Goal: Task Accomplishment & Management: Complete application form

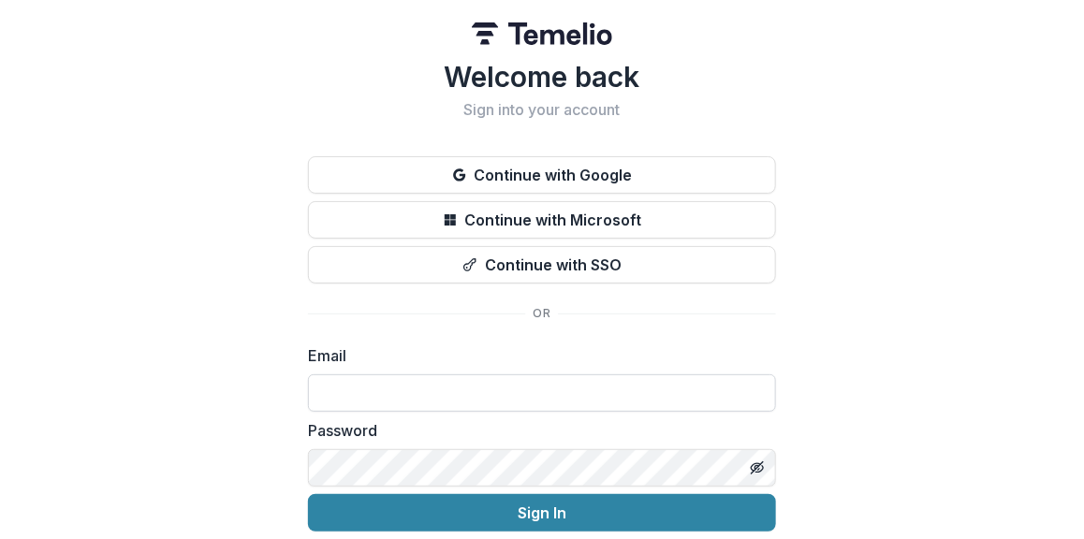
click at [317, 401] on input at bounding box center [542, 392] width 468 height 37
type input "**********"
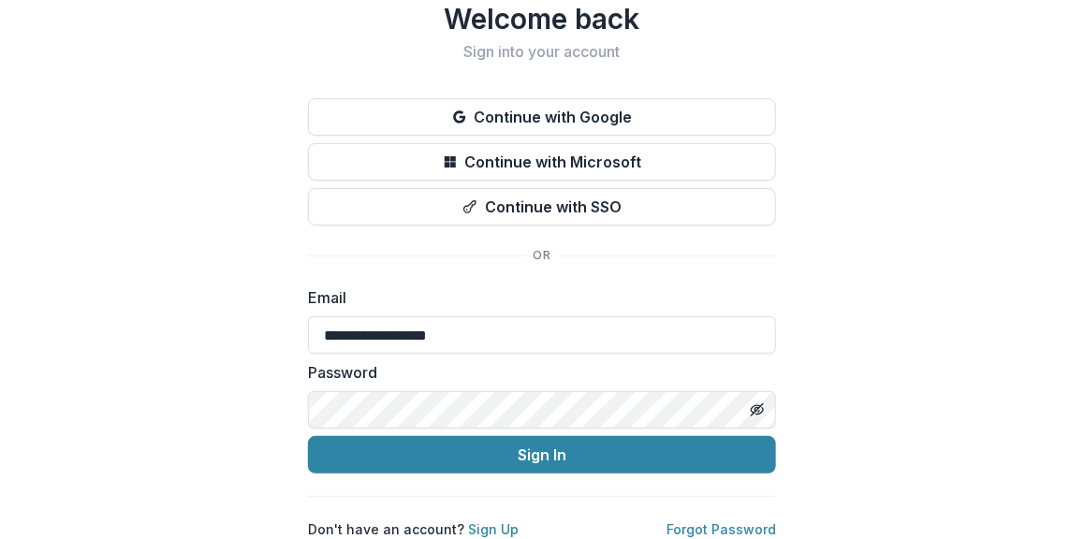
scroll to position [71, 0]
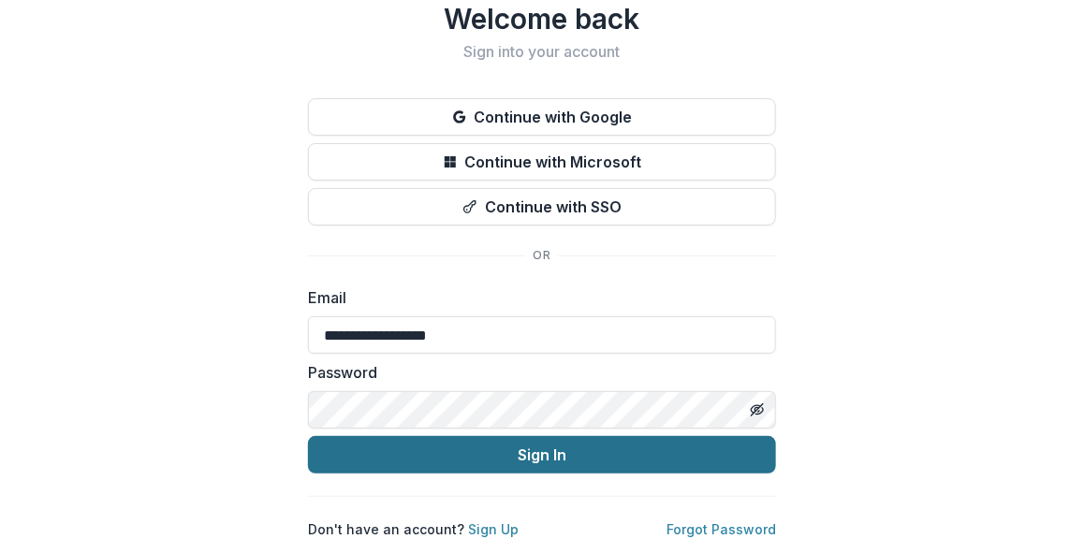
click at [577, 453] on button "Sign In" at bounding box center [542, 454] width 468 height 37
click at [553, 443] on button "Sign In" at bounding box center [542, 454] width 468 height 37
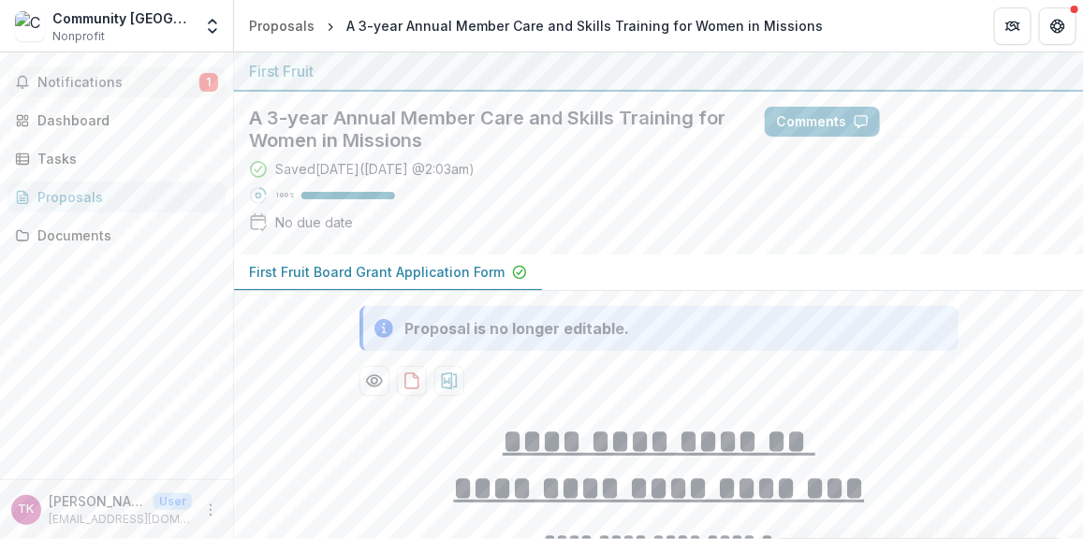
click at [129, 84] on span "Notifications" at bounding box center [118, 83] width 162 height 16
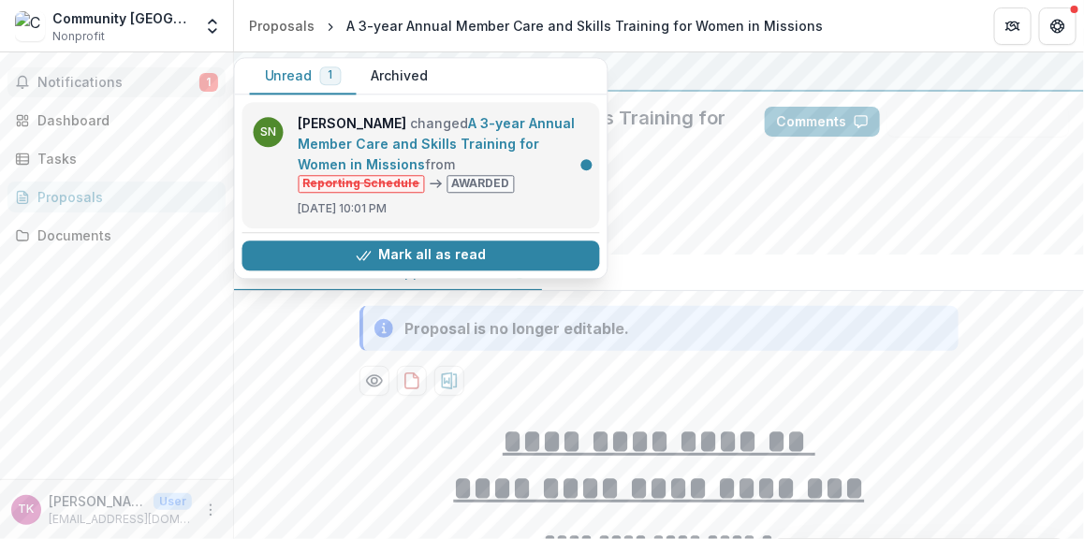
click at [503, 139] on link "A 3-year Annual Member Care and Skills Training for Women in Missions" at bounding box center [437, 143] width 277 height 57
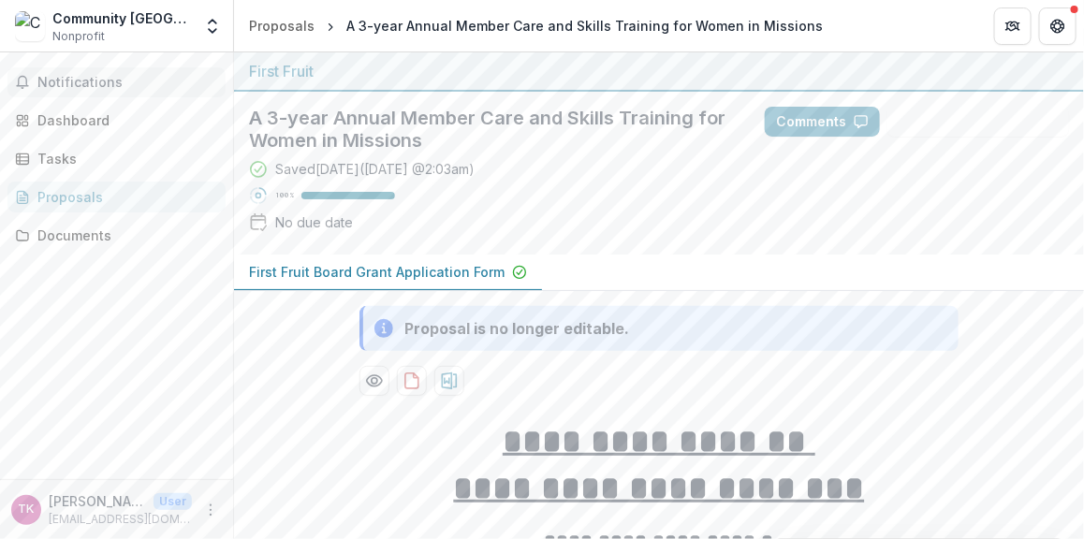
click at [98, 80] on span "Notifications" at bounding box center [127, 83] width 181 height 16
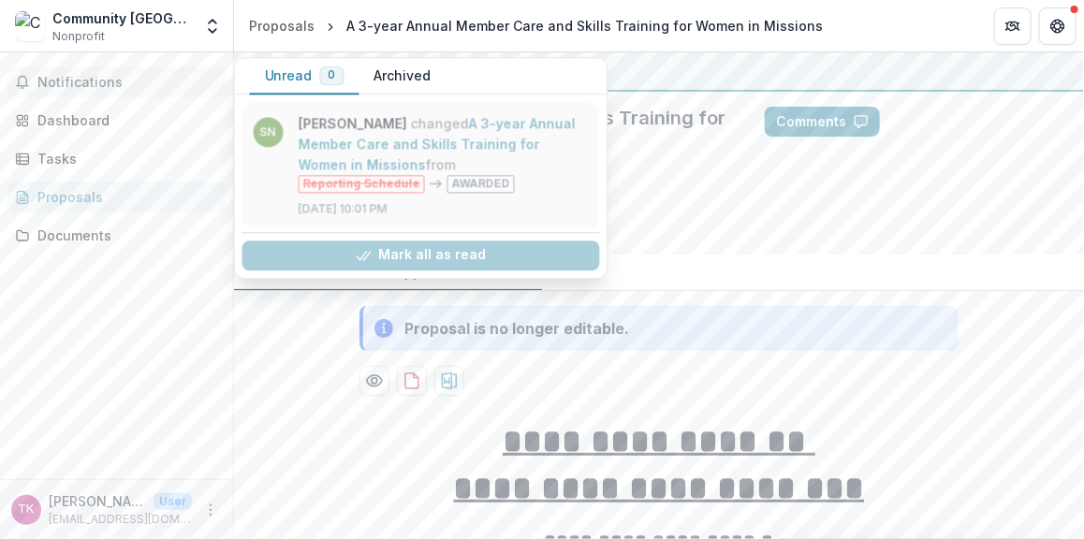
click at [431, 137] on link "A 3-year Annual Member Care and Skills Training for Women in Missions" at bounding box center [437, 143] width 277 height 57
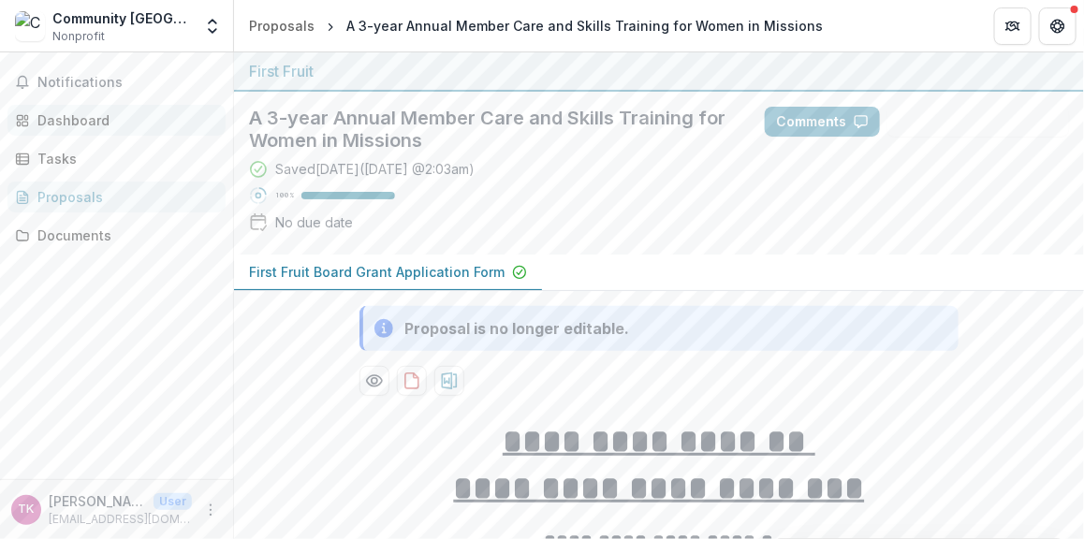
click at [89, 118] on div "Dashboard" at bounding box center [123, 120] width 173 height 20
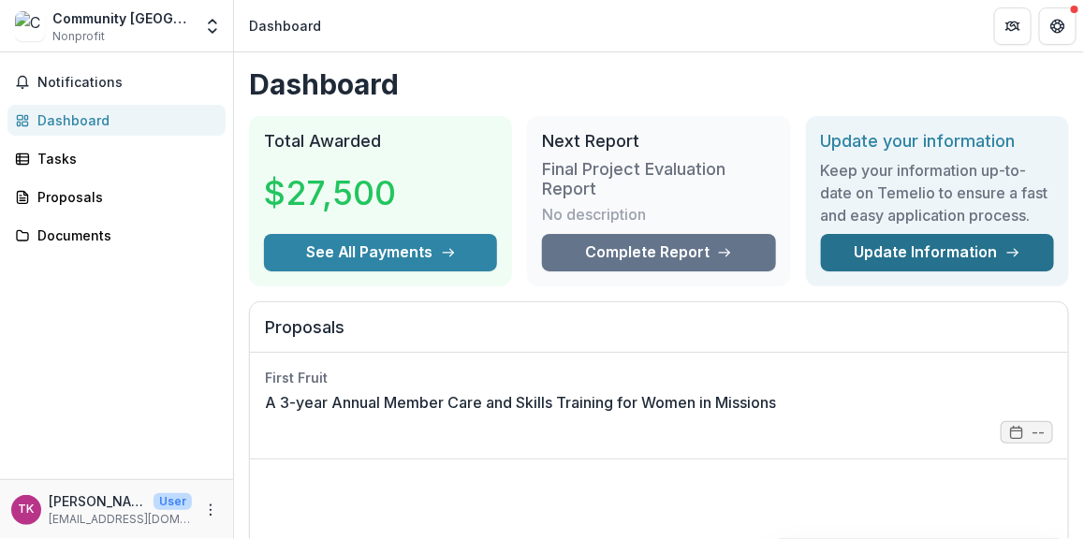
click at [985, 252] on link "Update Information" at bounding box center [937, 252] width 233 height 37
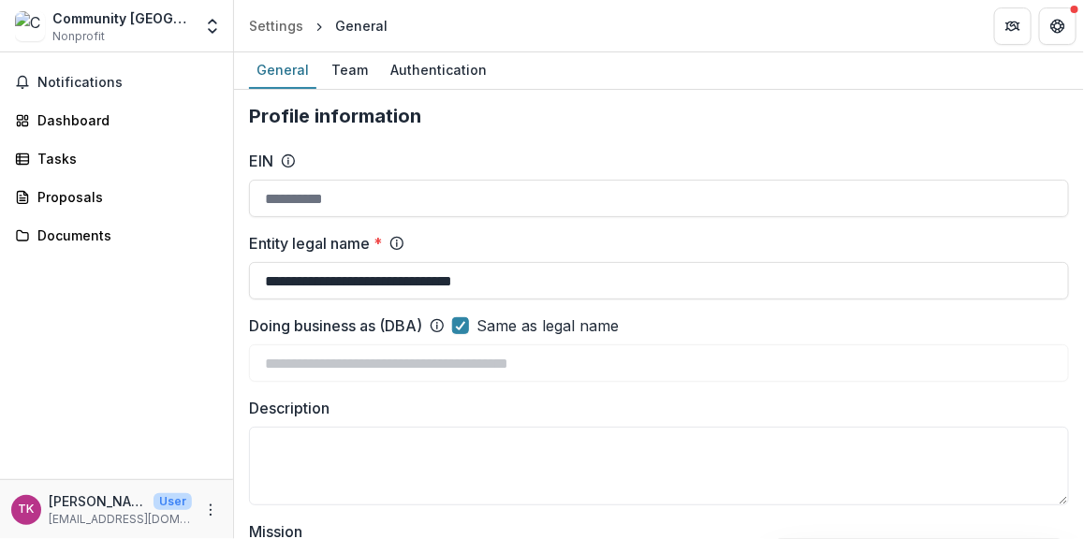
type input "**********"
click at [66, 154] on div "Tasks" at bounding box center [123, 159] width 173 height 20
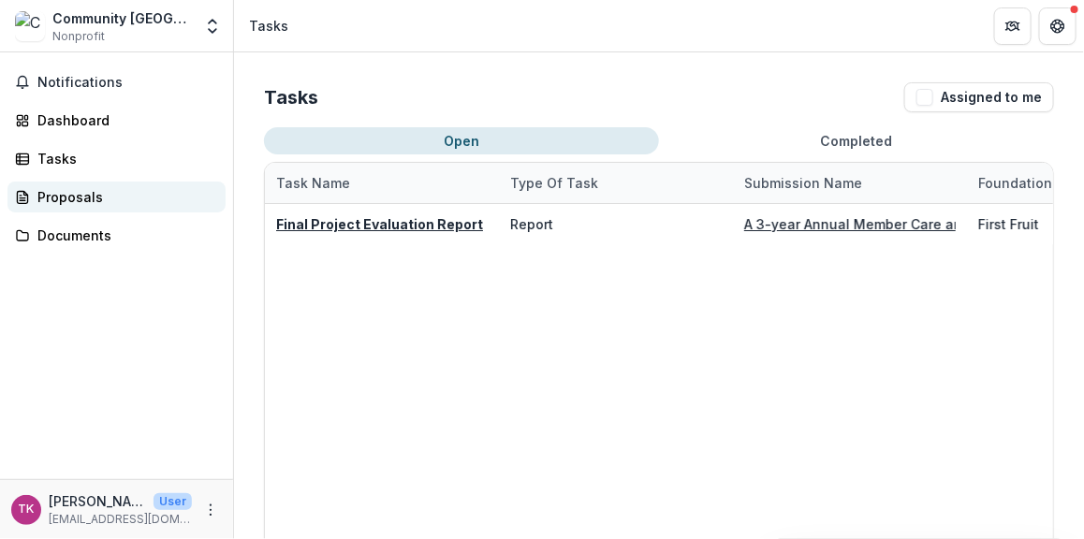
click at [66, 193] on div "Proposals" at bounding box center [123, 197] width 173 height 20
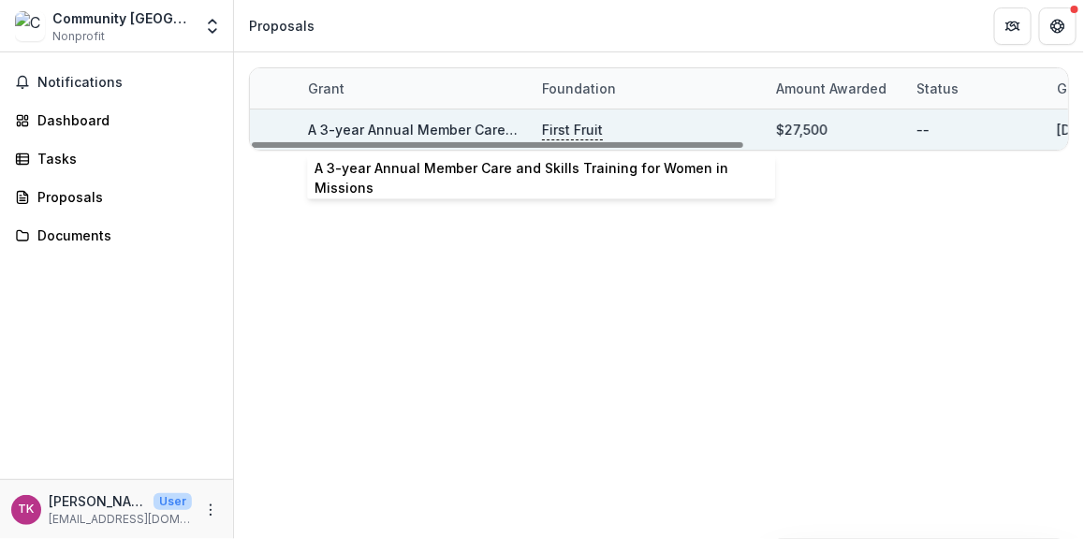
click at [389, 132] on link "A 3-year Annual Member Care and Skills Training for Women in Missions" at bounding box center [546, 130] width 476 height 16
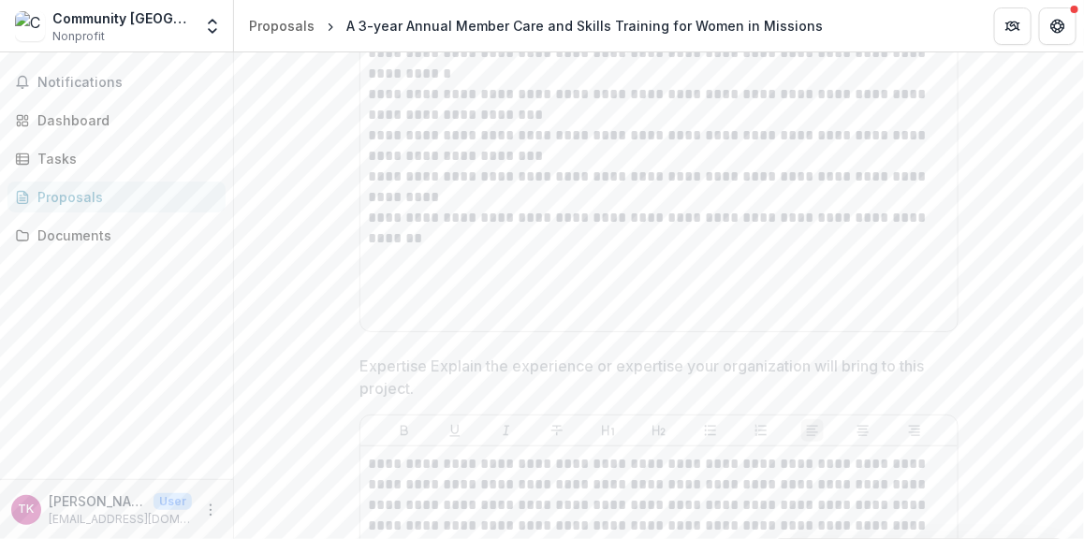
scroll to position [5344, 0]
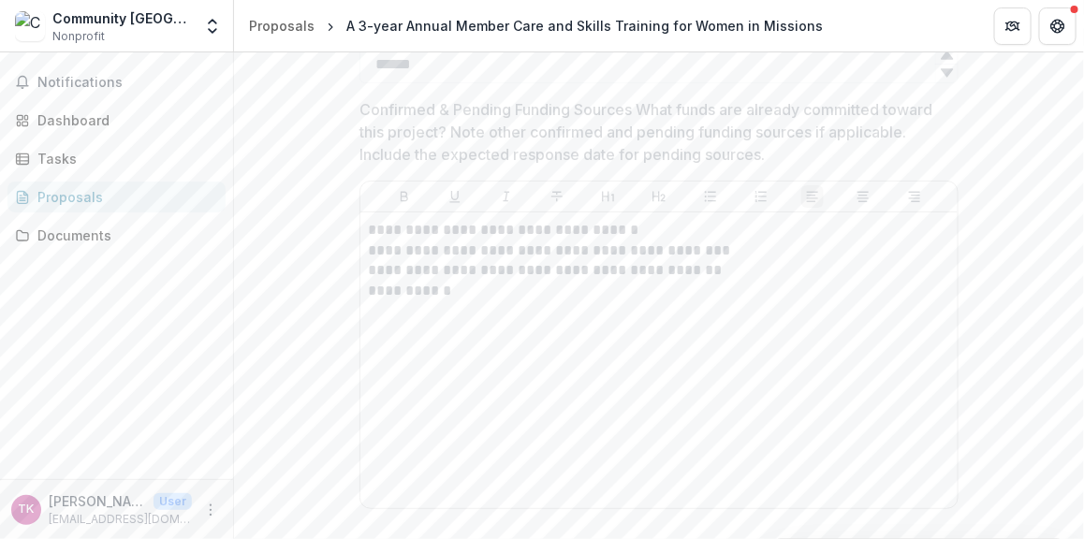
scroll to position [8158, 0]
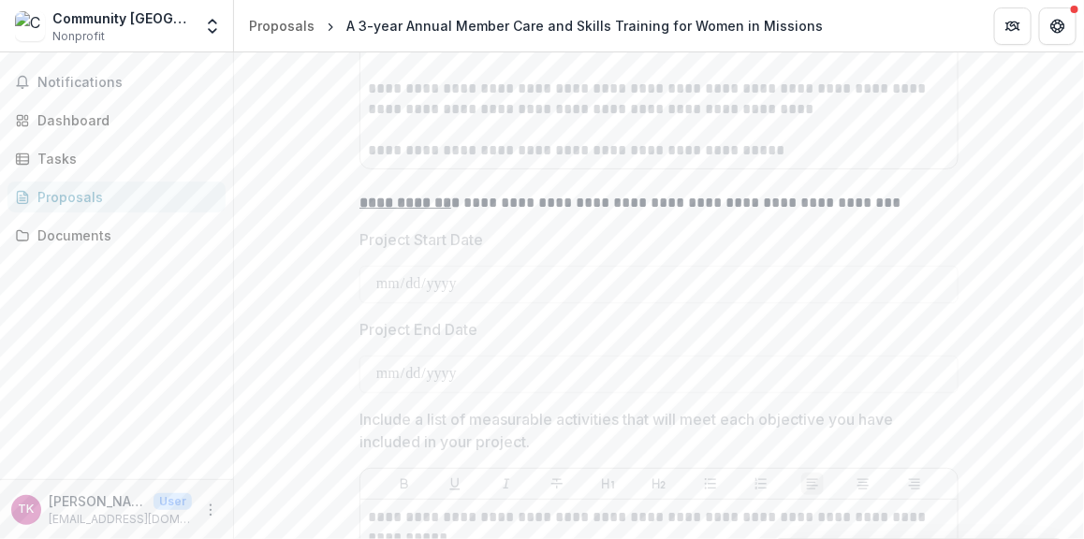
scroll to position [4467, 0]
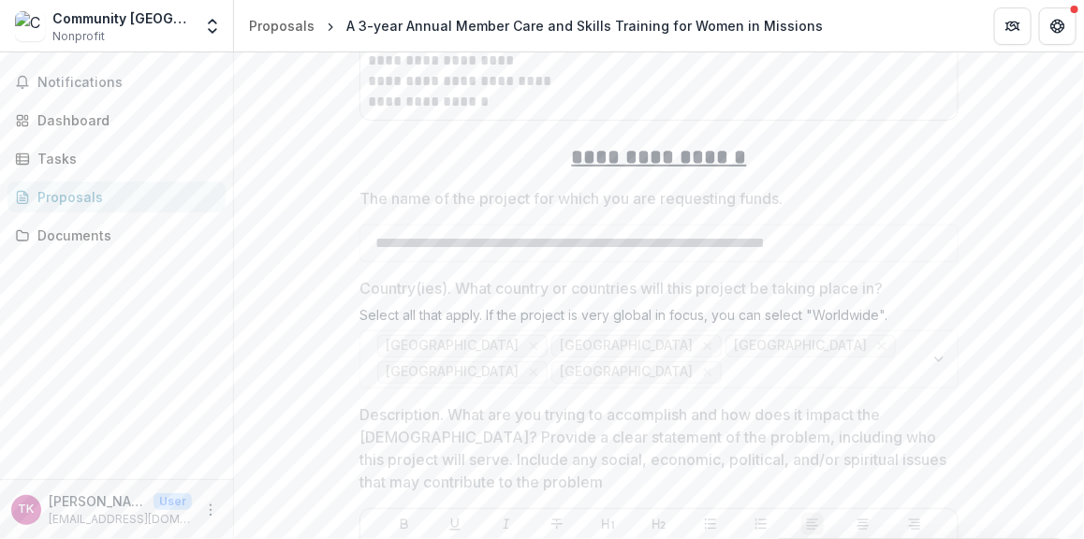
scroll to position [2500, 0]
click at [937, 327] on div "[GEOGRAPHIC_DATA] [GEOGRAPHIC_DATA] [GEOGRAPHIC_DATA] [GEOGRAPHIC_DATA] [GEOGRA…" at bounding box center [658, 356] width 599 height 58
click at [929, 327] on div "[GEOGRAPHIC_DATA] [GEOGRAPHIC_DATA] [GEOGRAPHIC_DATA] [GEOGRAPHIC_DATA] [GEOGRA…" at bounding box center [658, 356] width 599 height 58
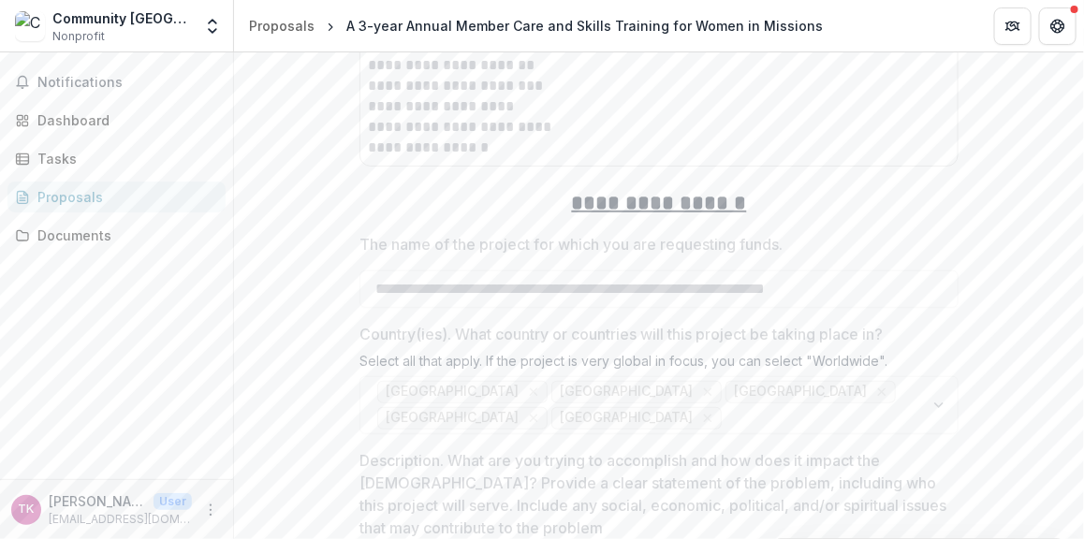
scroll to position [2443, 0]
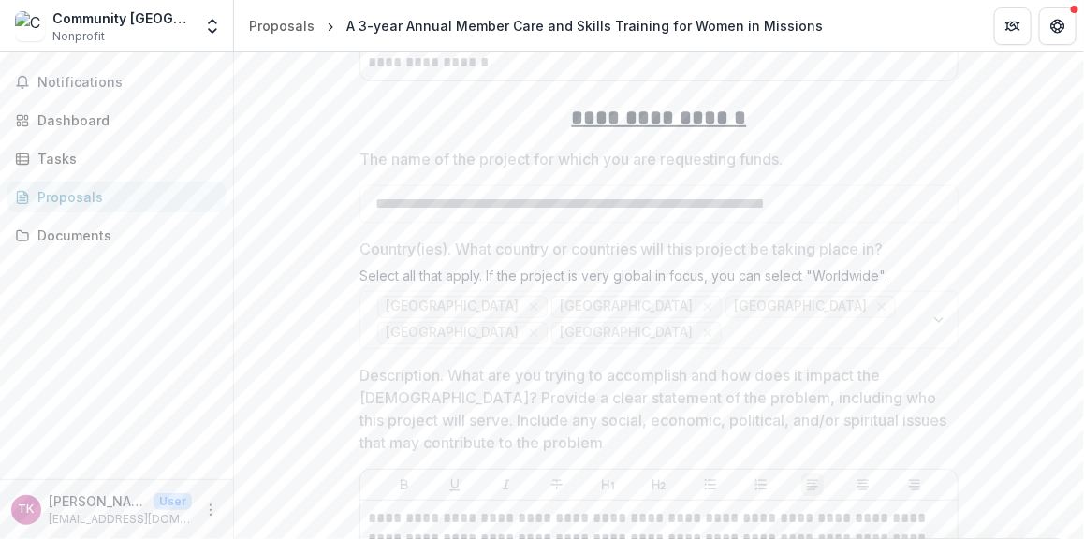
scroll to position [2535, 0]
click at [936, 291] on div "[GEOGRAPHIC_DATA] [GEOGRAPHIC_DATA] [GEOGRAPHIC_DATA] [GEOGRAPHIC_DATA] [GEOGRA…" at bounding box center [658, 320] width 599 height 58
click at [931, 291] on div "[GEOGRAPHIC_DATA] [GEOGRAPHIC_DATA] [GEOGRAPHIC_DATA] [GEOGRAPHIC_DATA] [GEOGRA…" at bounding box center [658, 320] width 599 height 58
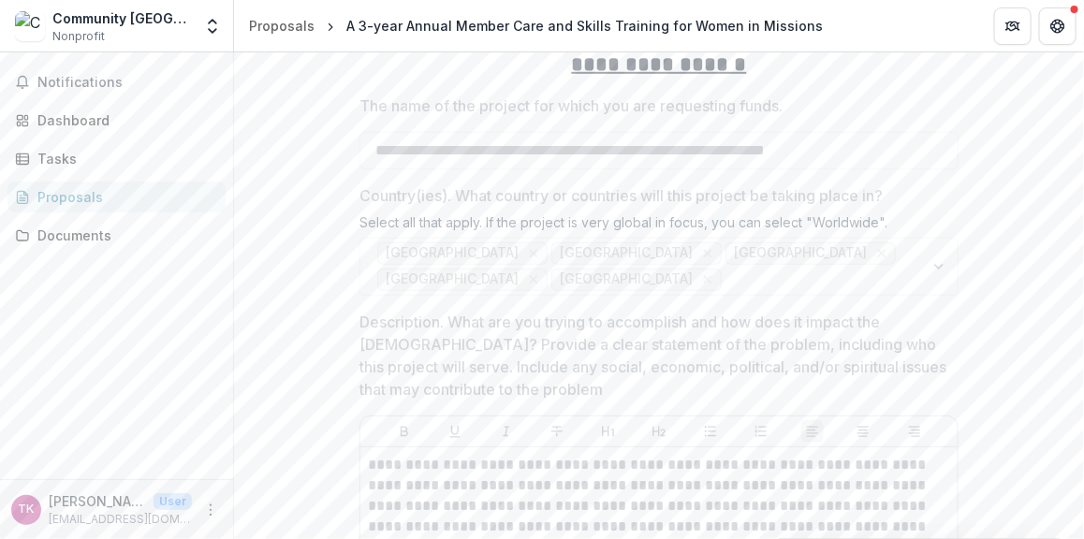
scroll to position [2589, 0]
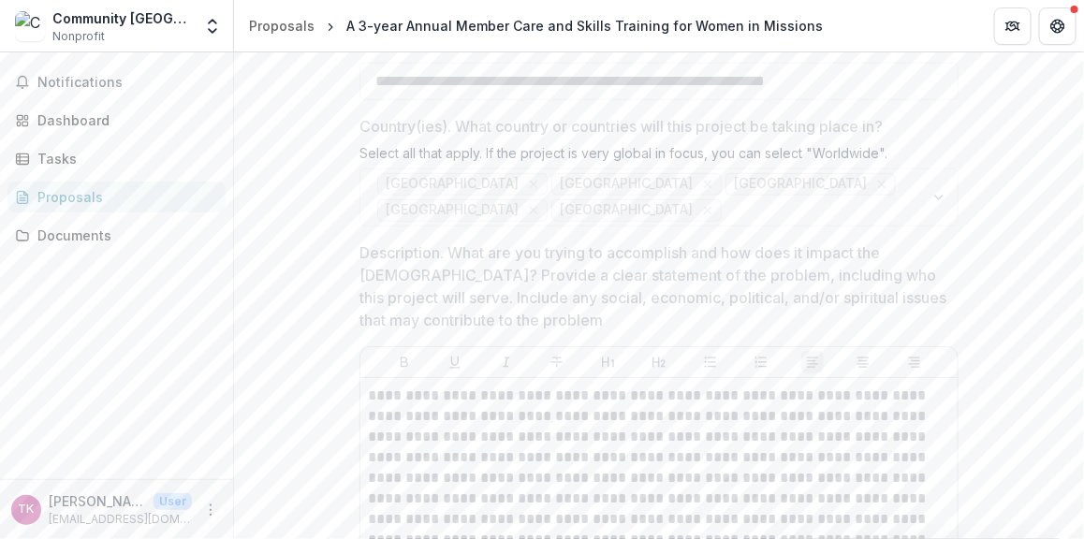
scroll to position [2660, 0]
click at [802, 167] on div "[GEOGRAPHIC_DATA] [GEOGRAPHIC_DATA] [GEOGRAPHIC_DATA] [GEOGRAPHIC_DATA] [GEOGRA…" at bounding box center [658, 196] width 599 height 58
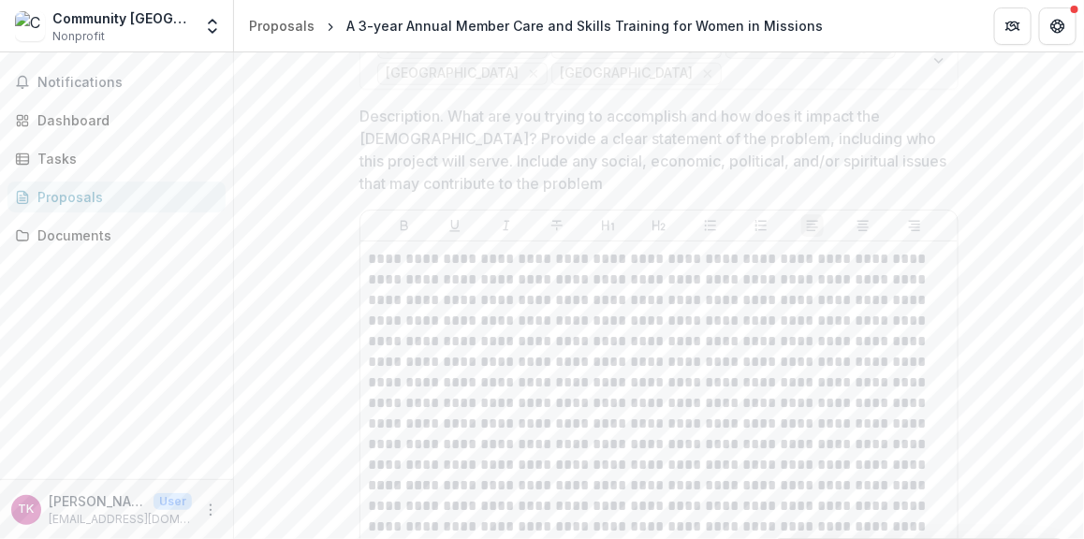
scroll to position [2812, 0]
